Goal: Go to known website: Go to known website

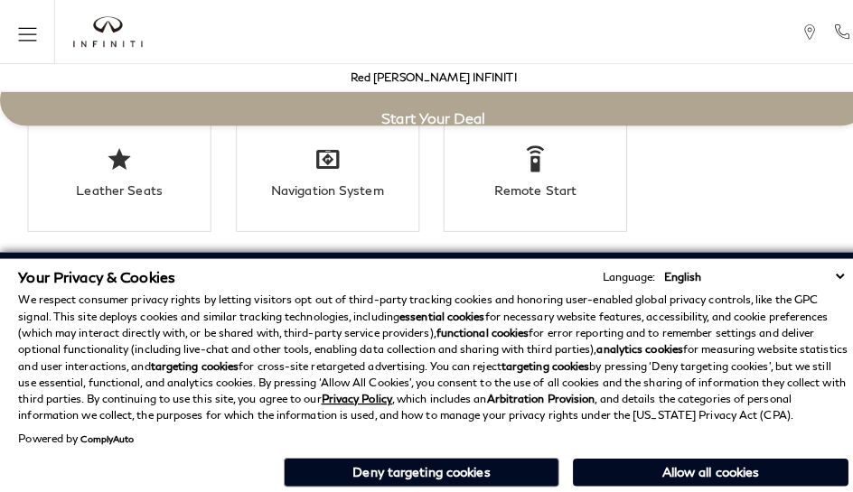
scroll to position [3177, 0]
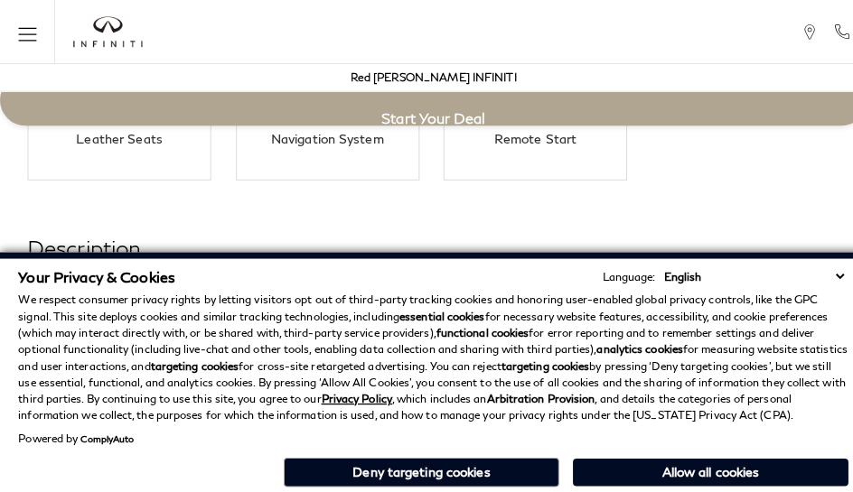
scroll to position [3177, 0]
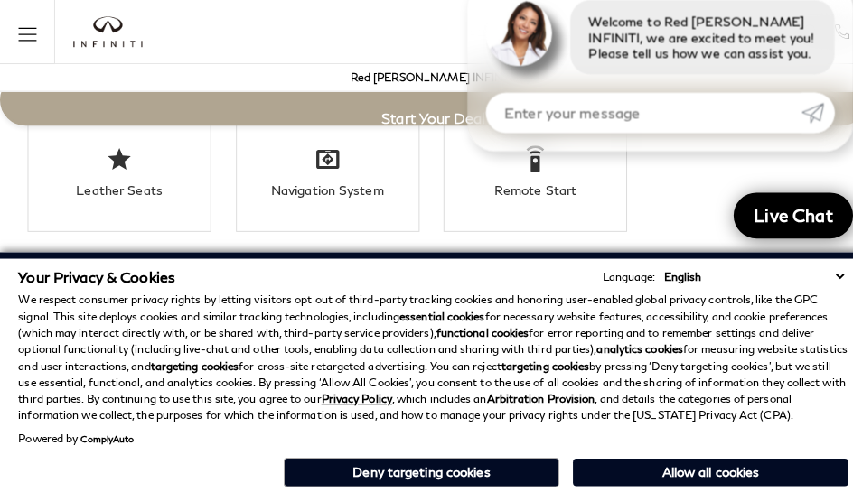
click at [813, 341] on p "We respect consumer privacy rights by letting visitors opt out of third-party t…" at bounding box center [426, 352] width 817 height 130
click at [813, 296] on p "We respect consumer privacy rights by letting visitors opt out of third-party t…" at bounding box center [426, 352] width 817 height 130
click at [587, 341] on strong "analytics cookies" at bounding box center [629, 344] width 85 height 14
click at [68, 66] on div "Red [PERSON_NAME] INFINITI" at bounding box center [426, 76] width 835 height 27
click at [95, 52] on div at bounding box center [106, 31] width 104 height 63
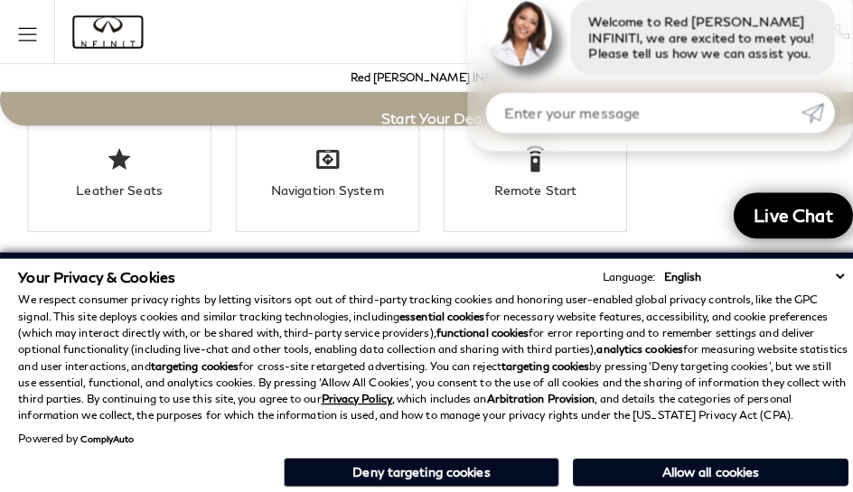
click at [99, 34] on img "infiniti" at bounding box center [106, 31] width 68 height 31
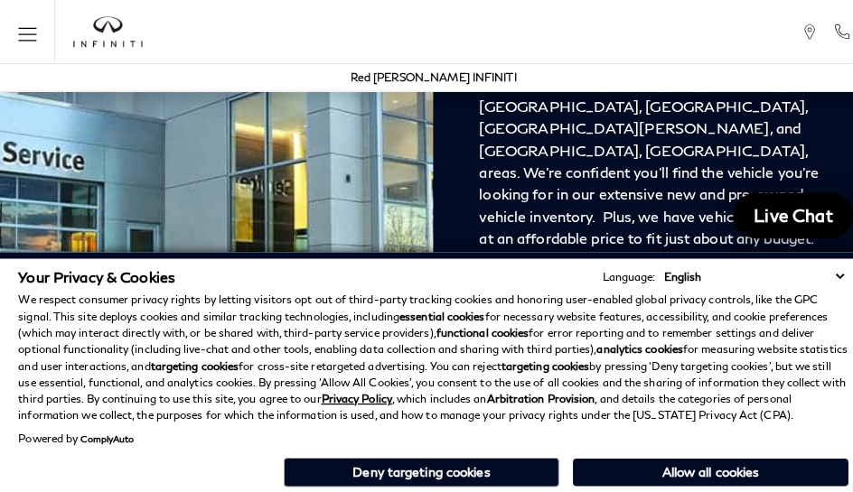
scroll to position [2517, 0]
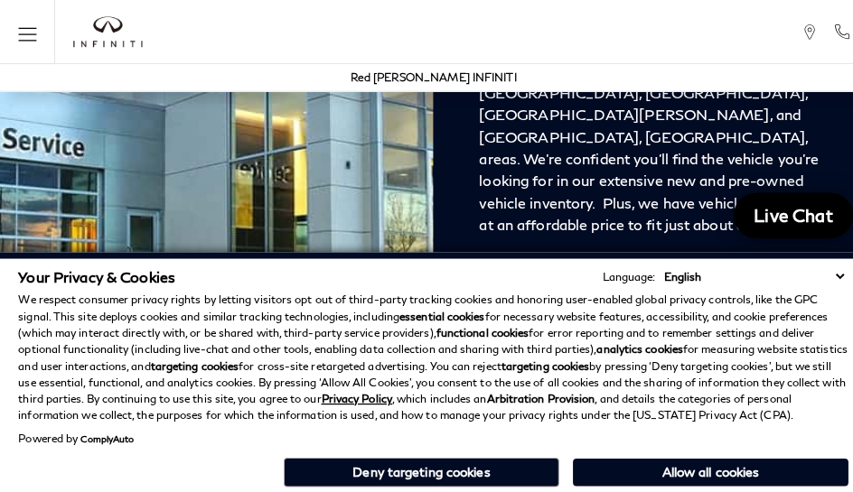
click link "Call sales Phone Number 719-215-8318" at bounding box center [0, 0] width 0 height 0
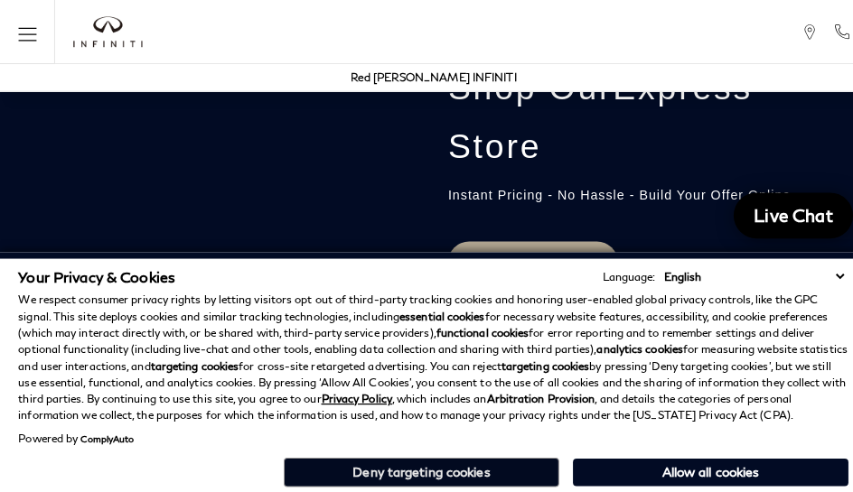
click link "Call sales Phone Number 719-215-8318" at bounding box center [0, 0] width 0 height 0
